Goal: Information Seeking & Learning: Learn about a topic

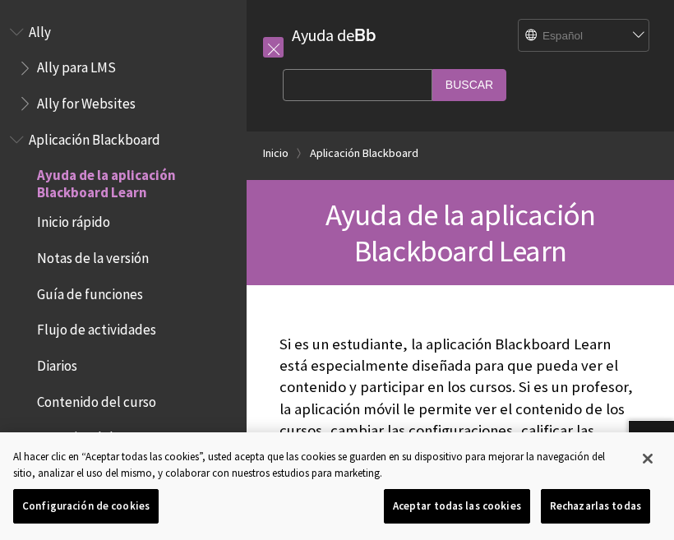
scroll to position [135, 0]
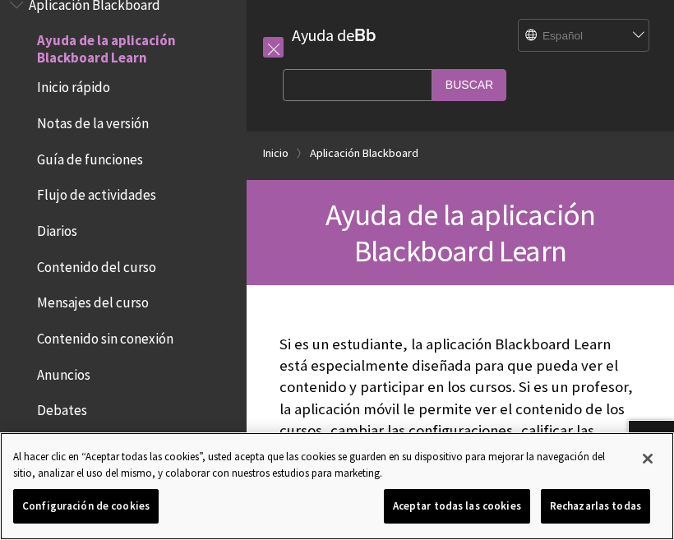
click at [510, 512] on button "Aceptar todas las cookies" at bounding box center [457, 506] width 146 height 35
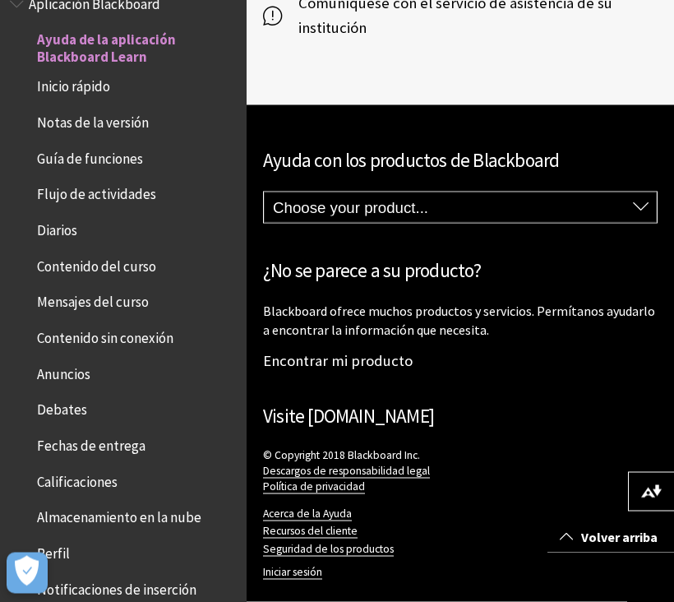
scroll to position [1546, 0]
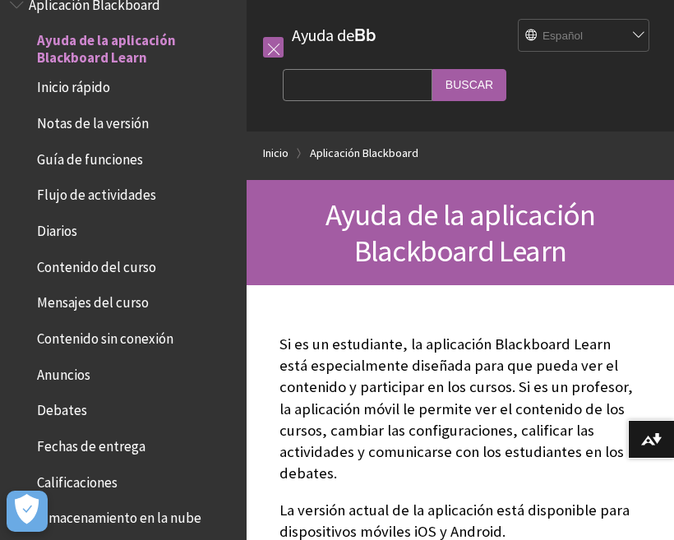
scroll to position [1578, 0]
